Goal: Obtain resource: Download file/media

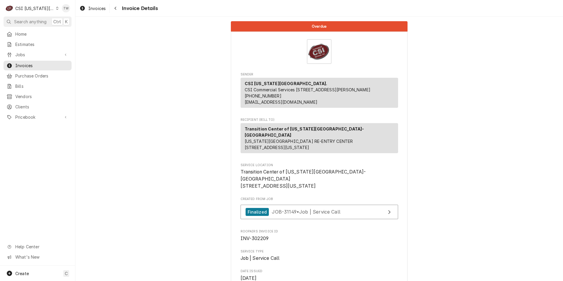
scroll to position [1165, 0]
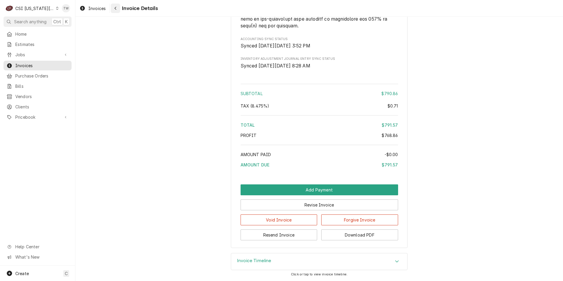
click at [114, 8] on icon "Navigate back" at bounding box center [115, 8] width 2 height 3
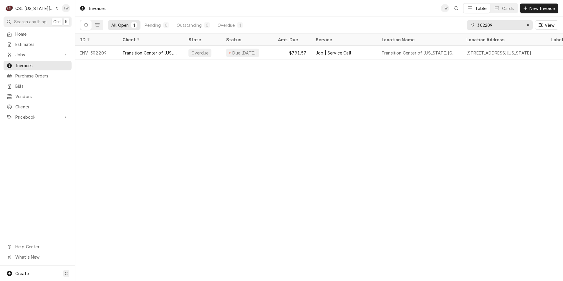
drag, startPoint x: 495, startPoint y: 24, endPoint x: 408, endPoint y: 19, distance: 86.9
click at [408, 19] on div "All Open 1 Pending 0 Outstanding 0 Overdue 1 302209 View" at bounding box center [319, 25] width 478 height 16
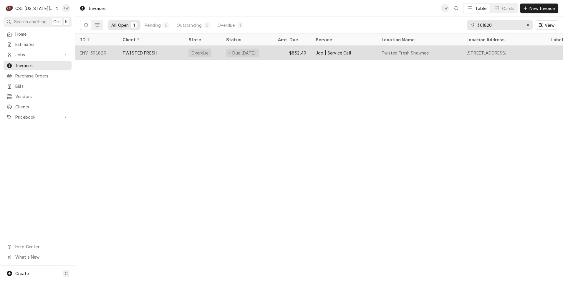
type input "301820"
click at [144, 51] on div "TWISTED FRESH" at bounding box center [139, 53] width 35 height 6
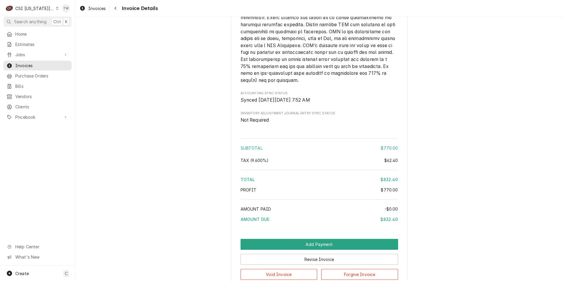
scroll to position [990, 0]
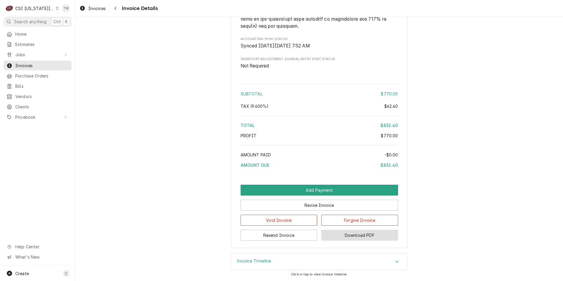
click at [386, 233] on button "Download PDF" at bounding box center [359, 235] width 77 height 11
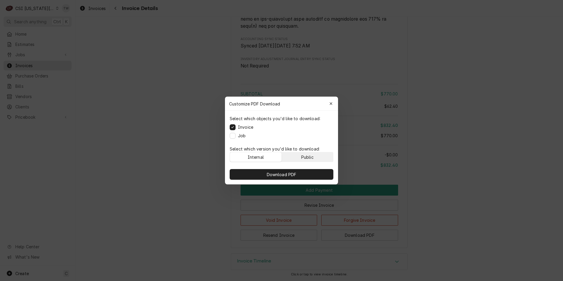
click at [314, 153] on button "Public" at bounding box center [307, 156] width 51 height 9
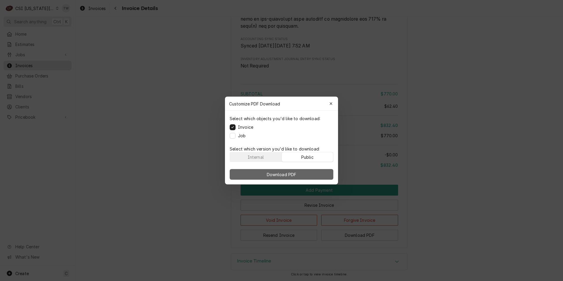
click at [297, 177] on button "Download PDF" at bounding box center [282, 174] width 104 height 11
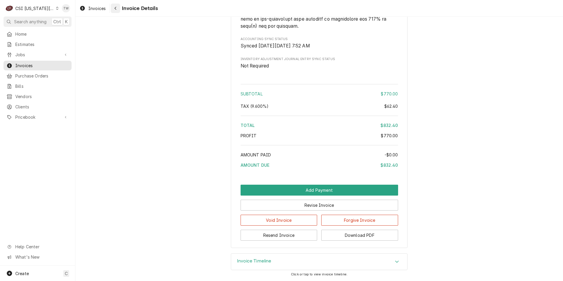
click at [118, 10] on div "Navigate back" at bounding box center [115, 8] width 6 height 6
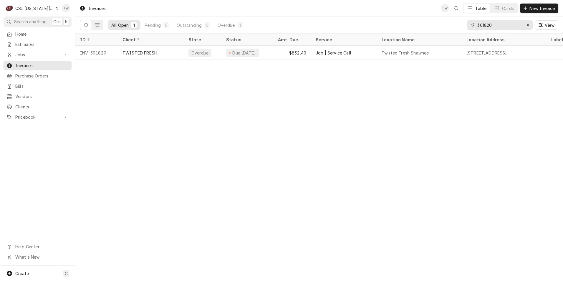
drag, startPoint x: 499, startPoint y: 23, endPoint x: 445, endPoint y: 21, distance: 54.2
click at [445, 21] on div "All Open 1 Pending 0 Outstanding 0 Overdue 1 301820 View" at bounding box center [319, 25] width 478 height 16
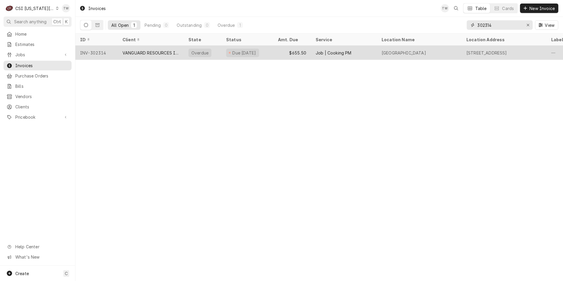
type input "302314"
click at [157, 46] on div "VANGUARD RESOURCES INC" at bounding box center [151, 53] width 66 height 14
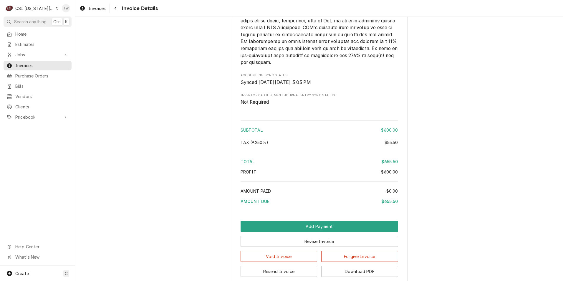
scroll to position [907, 0]
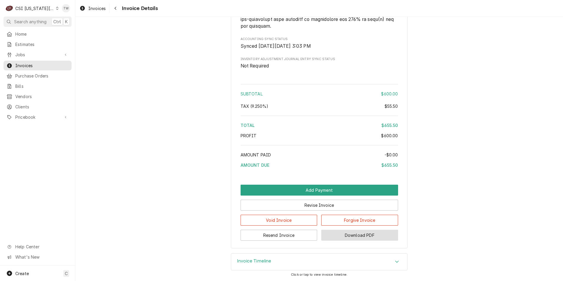
click at [357, 237] on button "Download PDF" at bounding box center [359, 235] width 77 height 11
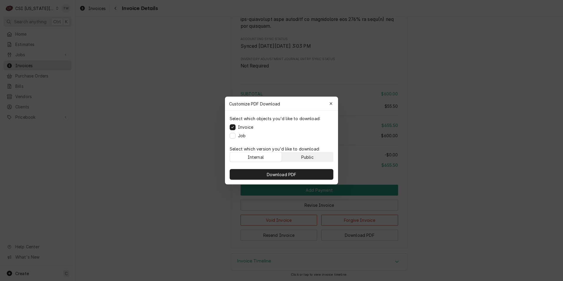
click at [311, 157] on div "Public" at bounding box center [307, 157] width 12 height 6
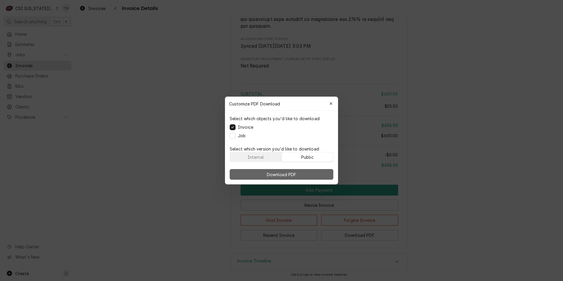
click at [304, 173] on button "Download PDF" at bounding box center [282, 174] width 104 height 11
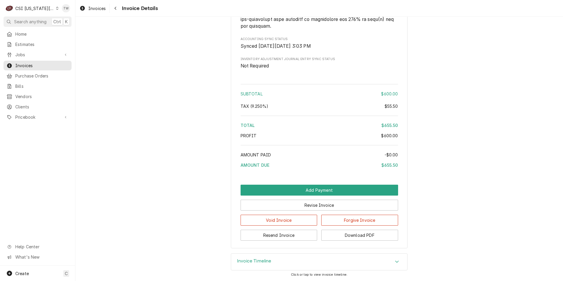
click at [117, 14] on div "Invoices Invoice Details" at bounding box center [318, 8] width 487 height 16
click at [117, 9] on div "Navigate back" at bounding box center [115, 8] width 6 height 6
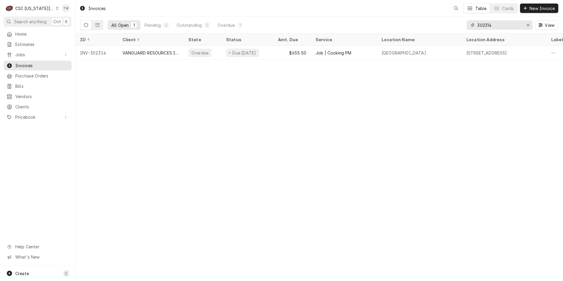
drag, startPoint x: 505, startPoint y: 25, endPoint x: 370, endPoint y: 20, distance: 134.5
click at [370, 21] on div "All Open 1 Pending 0 Outstanding 0 Overdue 1 302314 View" at bounding box center [319, 25] width 478 height 16
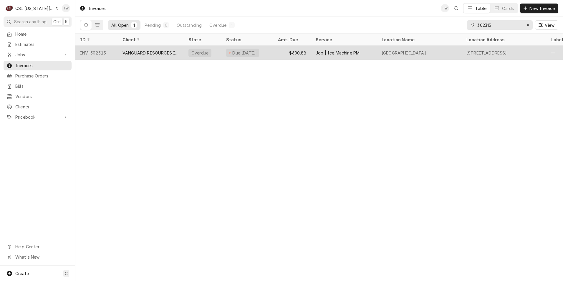
type input "302315"
click at [176, 50] on div "VANGUARD RESOURCES INC" at bounding box center [150, 53] width 56 height 6
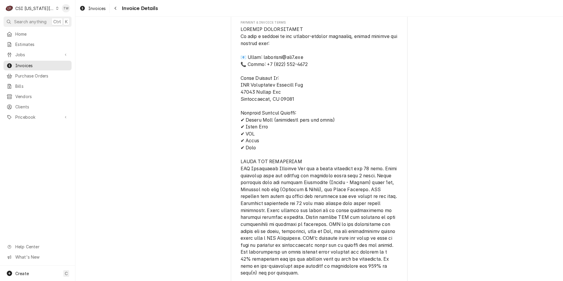
scroll to position [907, 0]
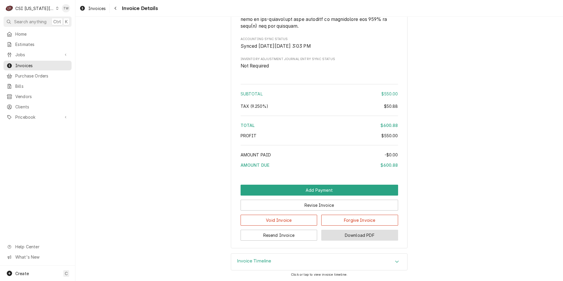
click at [351, 237] on button "Download PDF" at bounding box center [359, 235] width 77 height 11
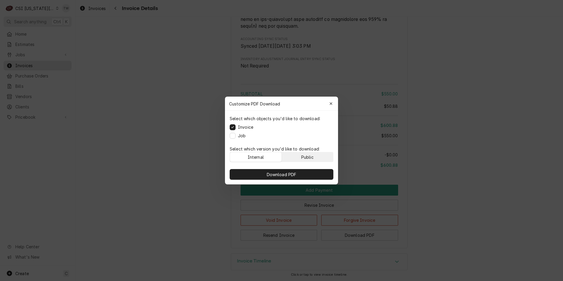
click at [294, 155] on button "Public" at bounding box center [307, 156] width 51 height 9
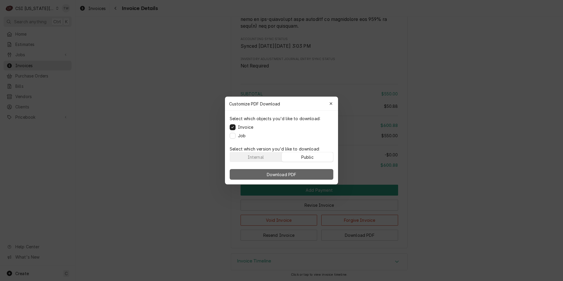
click at [288, 175] on span "Download PDF" at bounding box center [281, 174] width 32 height 6
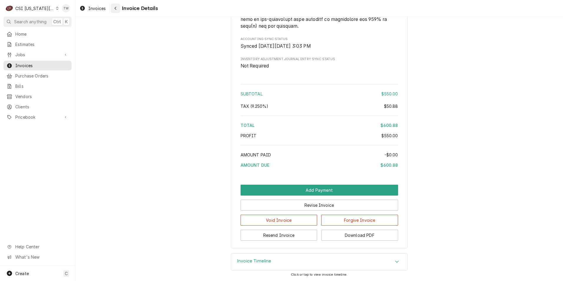
click at [119, 9] on button "Navigate back" at bounding box center [115, 8] width 9 height 9
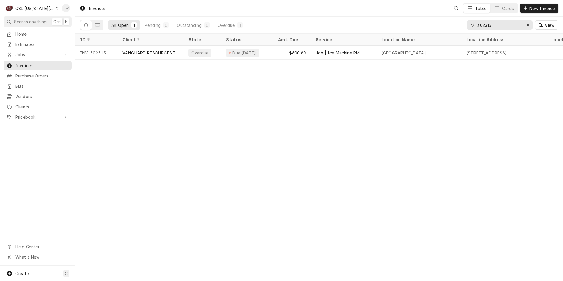
click at [499, 24] on input "302315" at bounding box center [499, 24] width 44 height 9
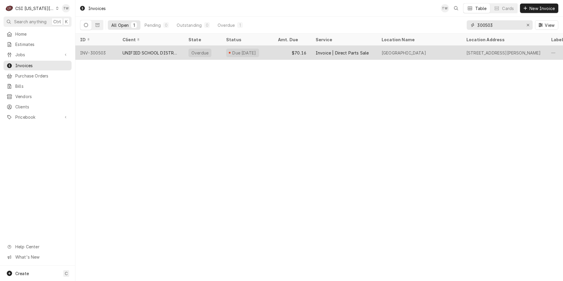
type input "300503"
click at [167, 53] on div "UNIFIED SCHOOL DISTRICT #232" at bounding box center [150, 53] width 56 height 6
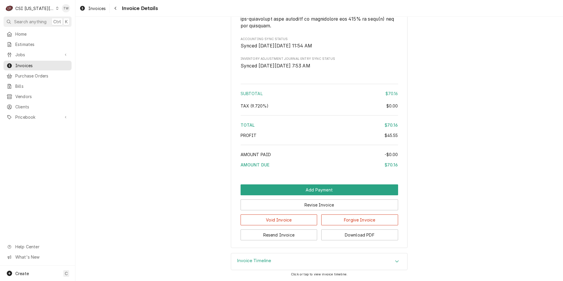
scroll to position [865, 0]
click at [347, 235] on button "Download PDF" at bounding box center [359, 234] width 77 height 11
click at [347, 233] on button "Download PDF" at bounding box center [359, 234] width 77 height 11
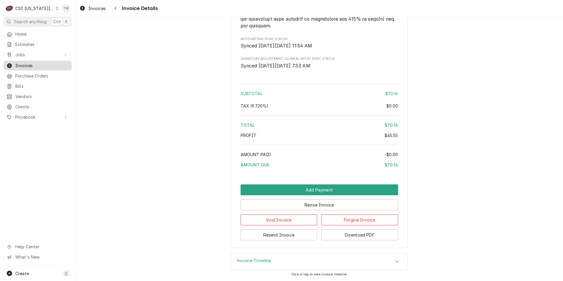
click at [28, 62] on span "Invoices" at bounding box center [41, 65] width 53 height 6
